Goal: Use online tool/utility: Utilize a website feature to perform a specific function

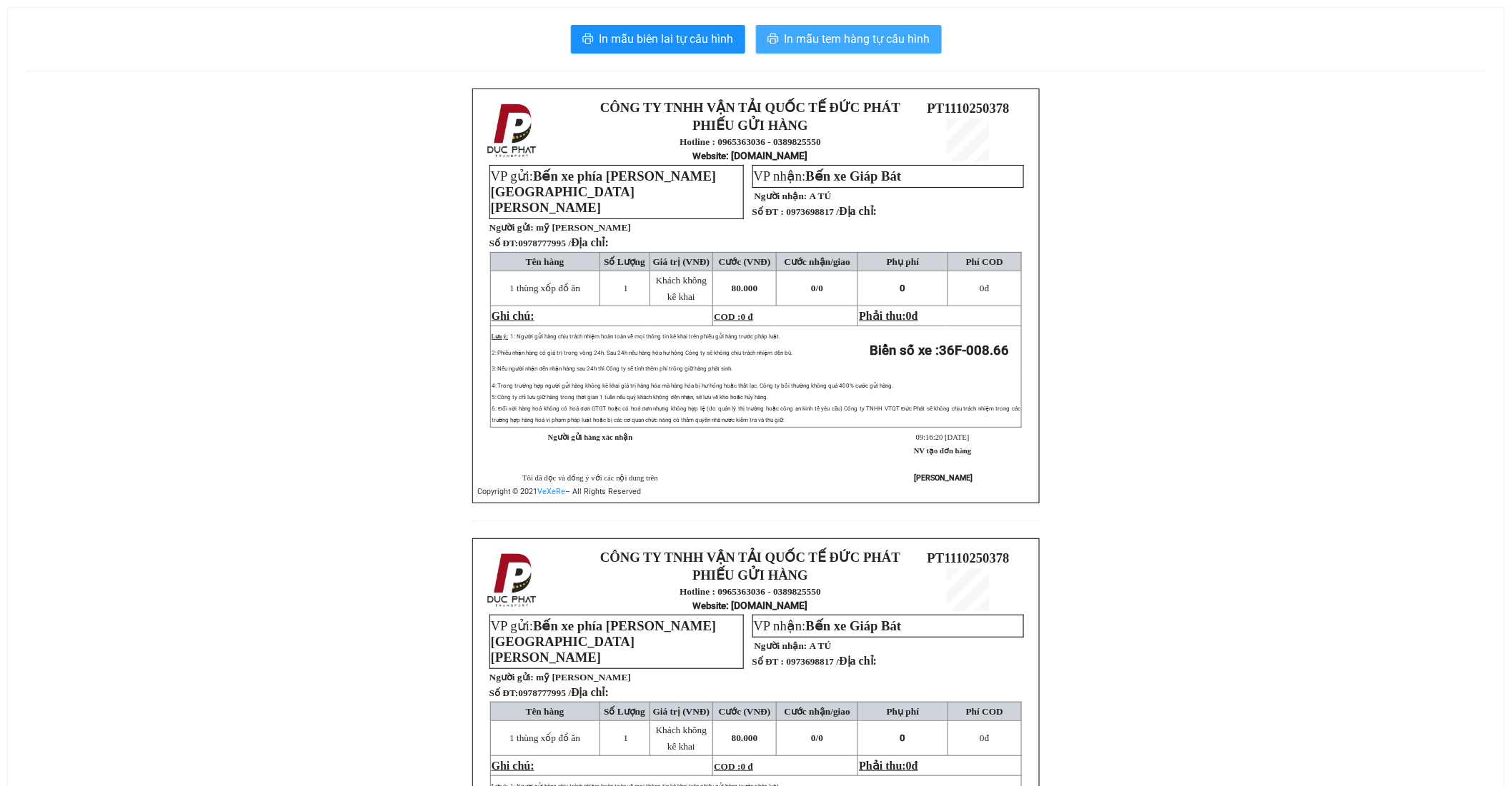
click at [848, 33] on span "In mẫu tem hàng tự cấu hình" at bounding box center [857, 38] width 145 height 17
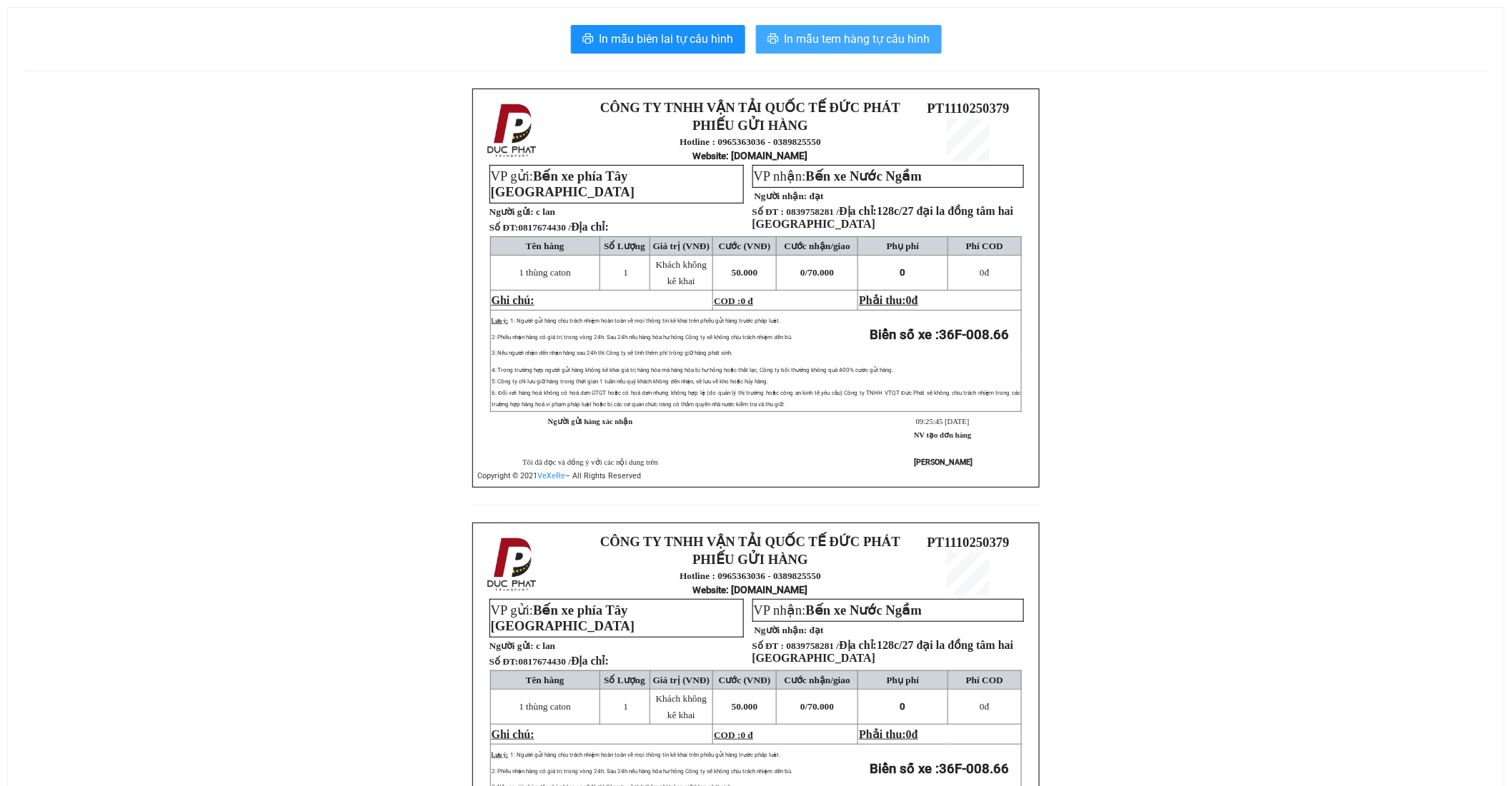
click at [869, 43] on span "In mẫu tem hàng tự cấu hình" at bounding box center [857, 38] width 145 height 17
